Goal: Task Accomplishment & Management: Complete application form

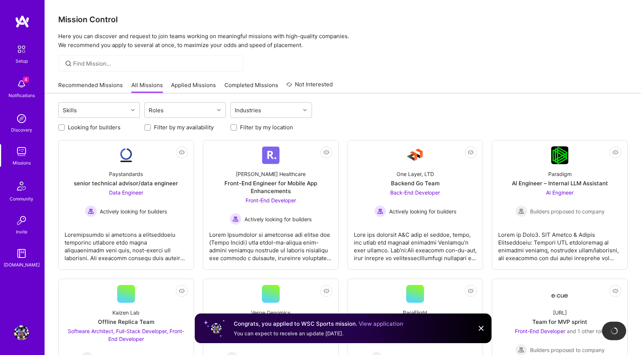
scroll to position [52, 0]
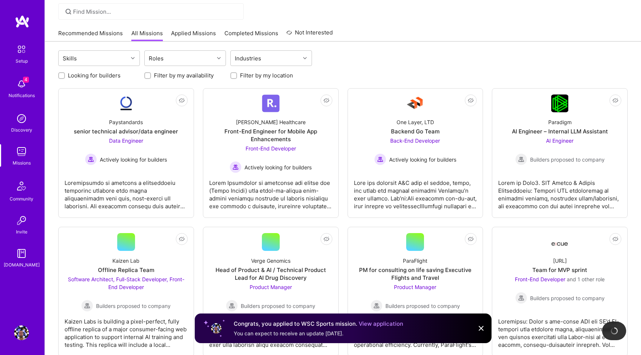
click at [20, 87] on img at bounding box center [21, 84] width 15 height 15
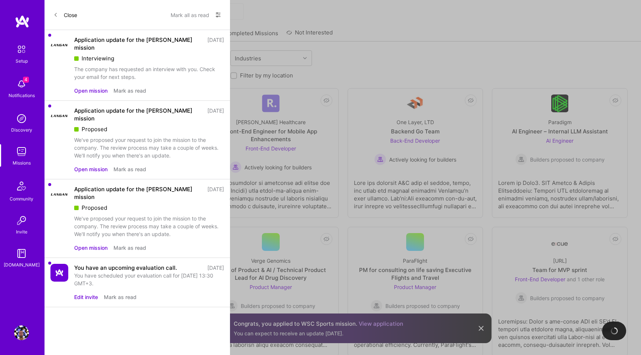
drag, startPoint x: 144, startPoint y: 54, endPoint x: 123, endPoint y: 69, distance: 26.0
click at [144, 54] on div "Interviewing" at bounding box center [149, 58] width 150 height 8
click at [93, 87] on button "Open mission" at bounding box center [90, 91] width 33 height 8
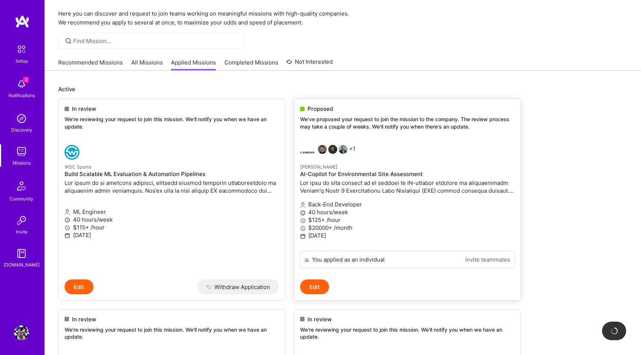
scroll to position [24, 0]
click at [402, 179] on p at bounding box center [407, 186] width 214 height 16
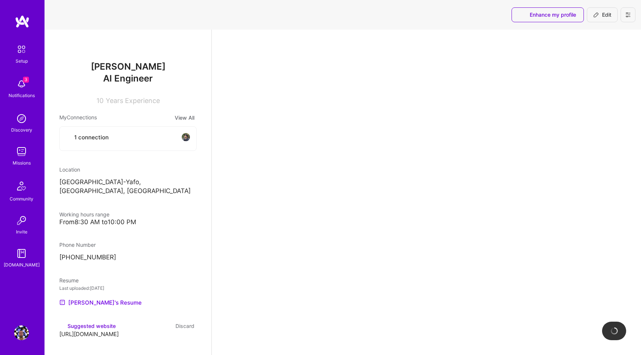
select select "GB"
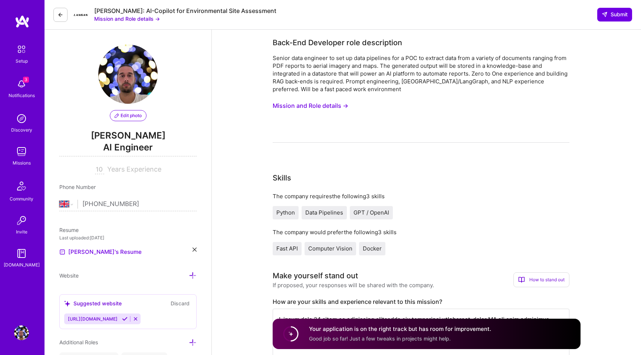
click at [338, 103] on button "Mission and Role details →" at bounding box center [310, 106] width 76 height 14
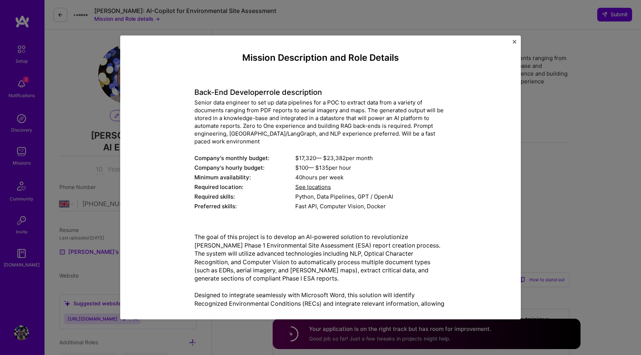
click at [513, 42] on img "Close" at bounding box center [514, 42] width 4 height 4
